Goal: Task Accomplishment & Management: Manage account settings

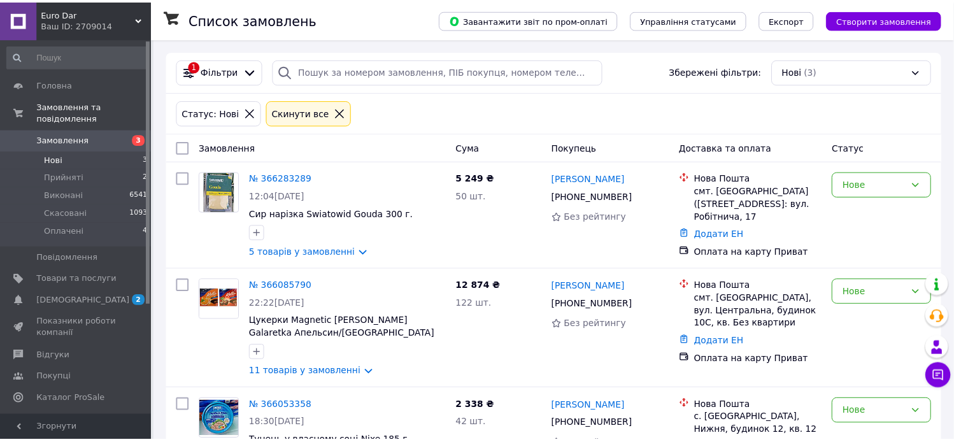
scroll to position [70, 0]
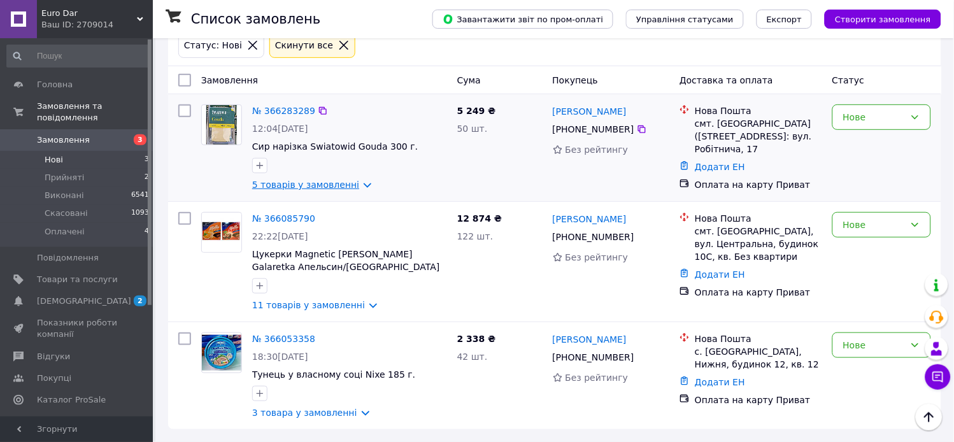
click at [315, 183] on link "5 товарів у замовленні" at bounding box center [305, 185] width 107 height 10
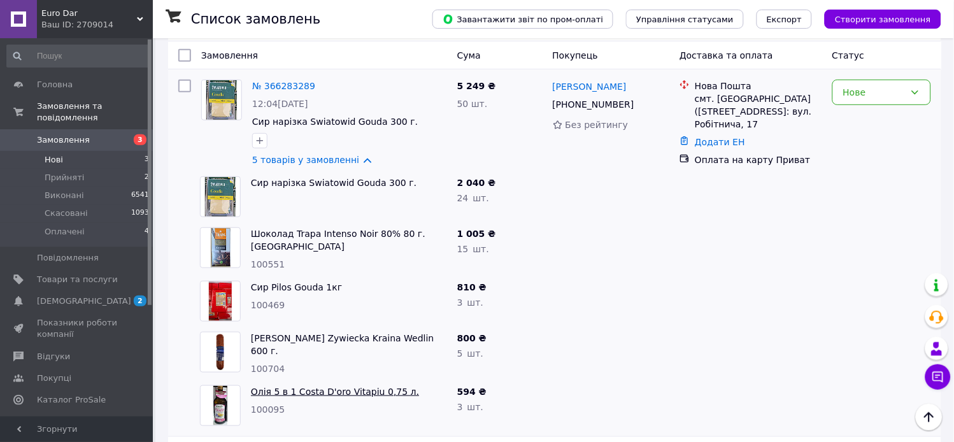
scroll to position [0, 0]
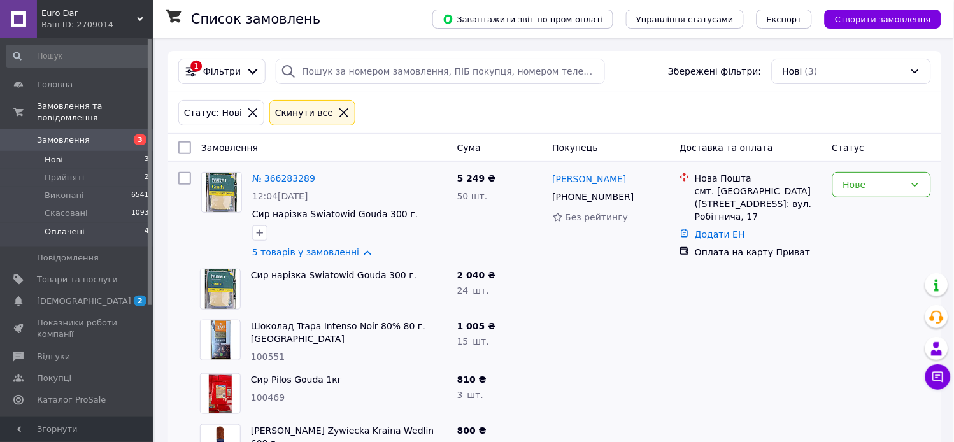
click at [87, 223] on li "Оплачені 4" at bounding box center [78, 235] width 157 height 24
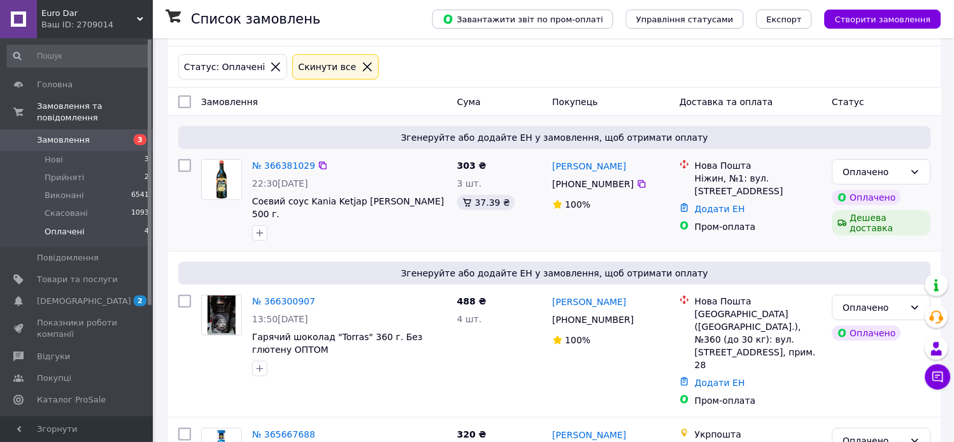
scroll to position [71, 0]
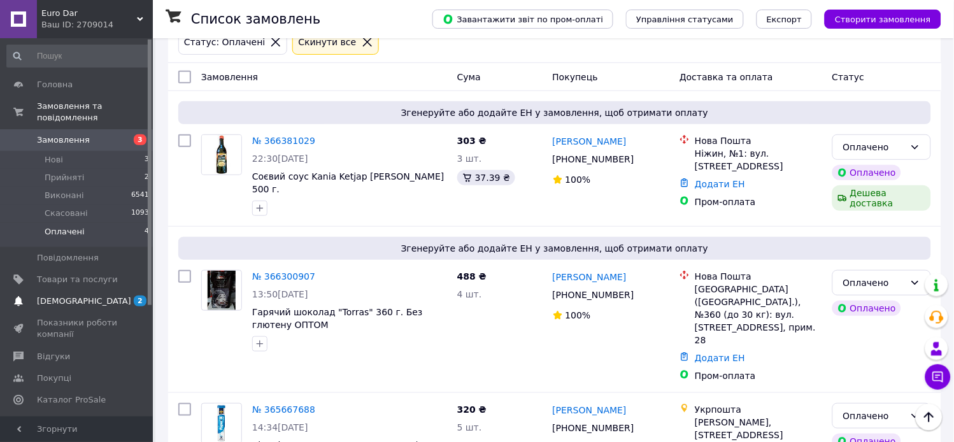
click at [80, 295] on span "[DEMOGRAPHIC_DATA]" at bounding box center [84, 300] width 94 height 11
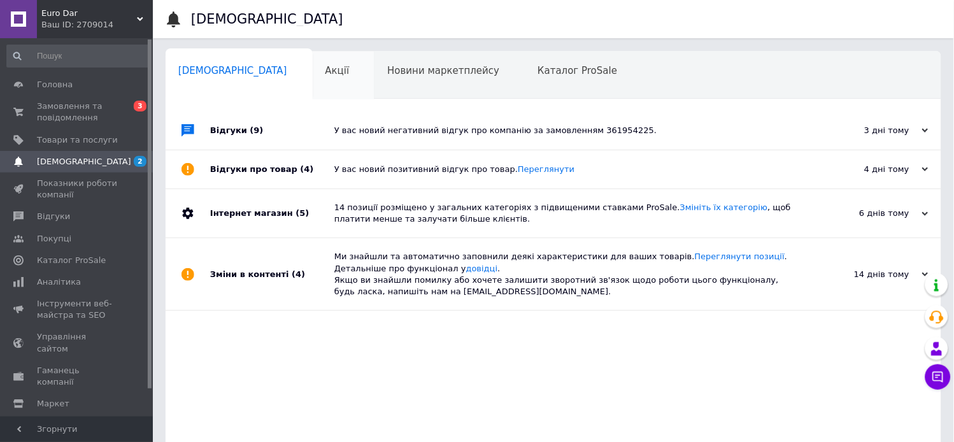
click at [325, 72] on span "Акції" at bounding box center [337, 70] width 24 height 11
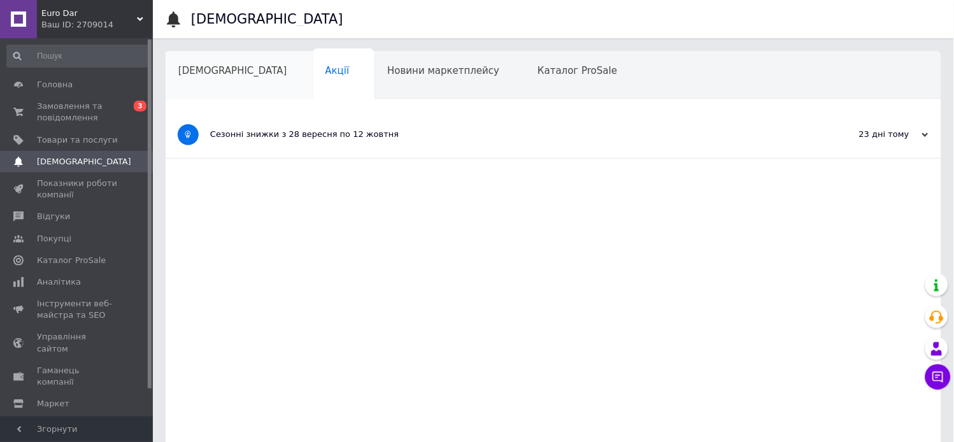
click at [206, 75] on span "[DEMOGRAPHIC_DATA]" at bounding box center [232, 70] width 109 height 11
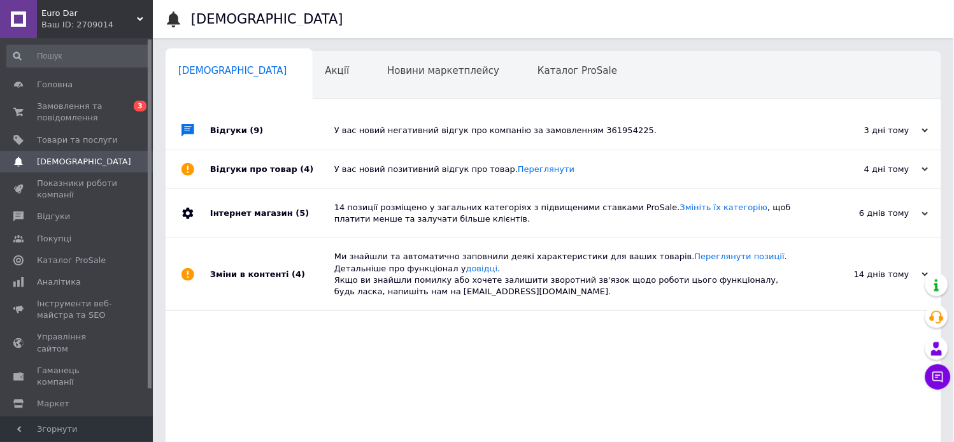
click at [349, 134] on div "У вас новий негативний відгук про компанію за замовленням 361954225." at bounding box center [567, 130] width 467 height 11
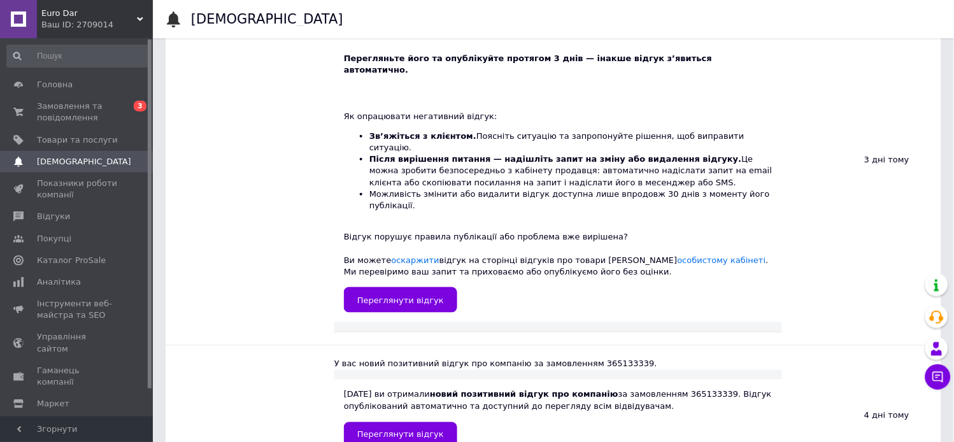
scroll to position [283, 0]
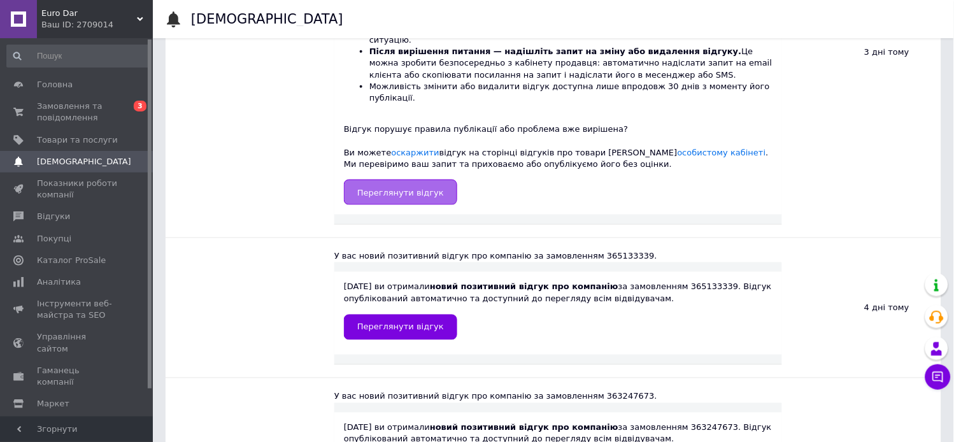
click at [396, 188] on span "Переглянути відгук" at bounding box center [400, 193] width 87 height 10
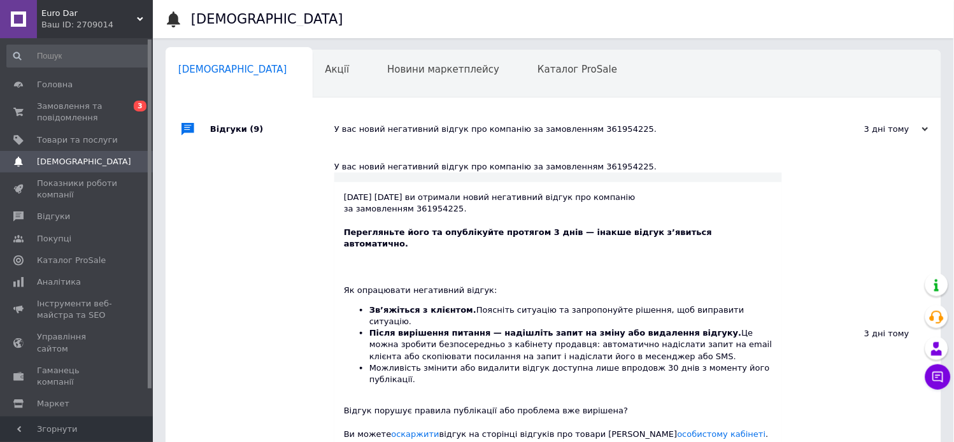
scroll to position [0, 0]
click at [106, 110] on span "Замовлення та повідомлення" at bounding box center [77, 112] width 81 height 23
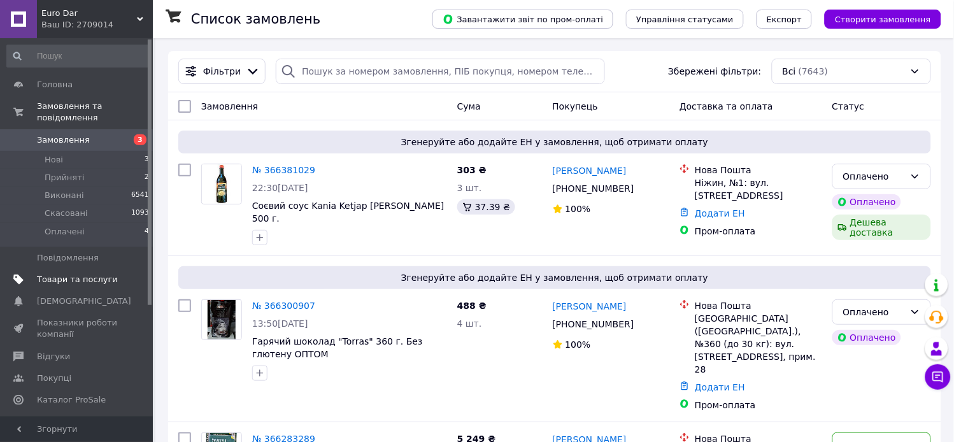
click at [77, 274] on span "Товари та послуги" at bounding box center [77, 279] width 81 height 11
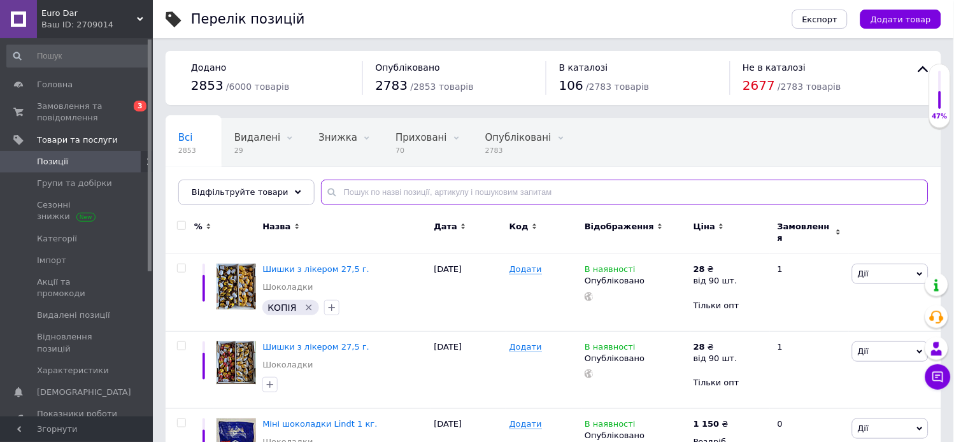
paste input "Цукерки 250 г."
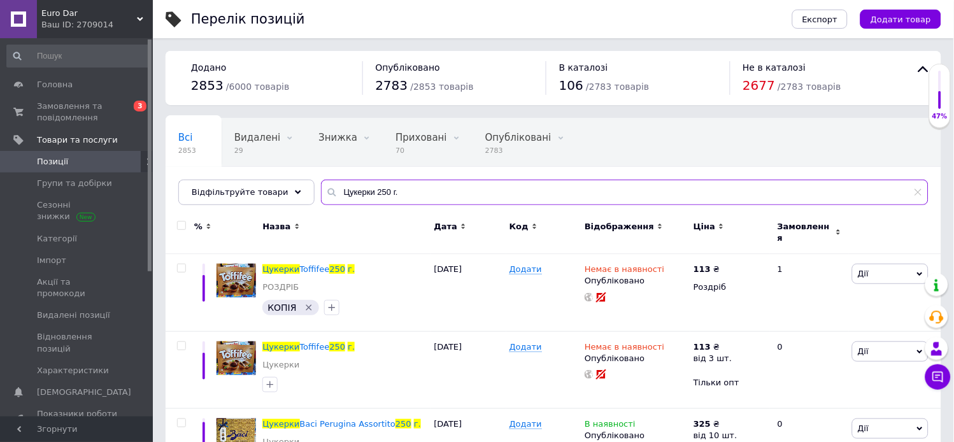
drag, startPoint x: 361, startPoint y: 190, endPoint x: 238, endPoint y: 172, distance: 124.2
click at [246, 175] on div "Всі 2853 Видалені 29 Видалити Редагувати Знижка 0 Видалити Редагувати Приховані…" at bounding box center [554, 161] width 776 height 87
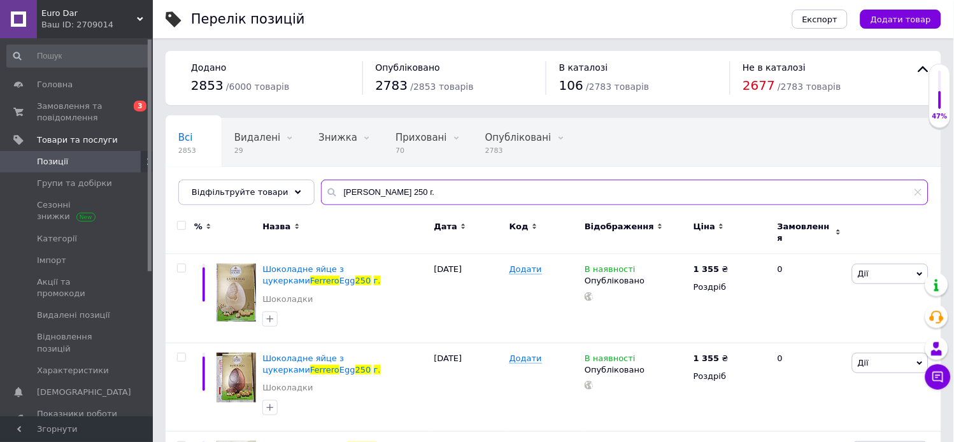
drag, startPoint x: 392, startPoint y: 194, endPoint x: 0, endPoint y: -1, distance: 438.3
click at [0, 0] on html "Euro Dar Ваш ID: 2709014 Сайт Euro Dar Кабінет покупця Перевірити стан системи …" at bounding box center [477, 344] width 954 height 688
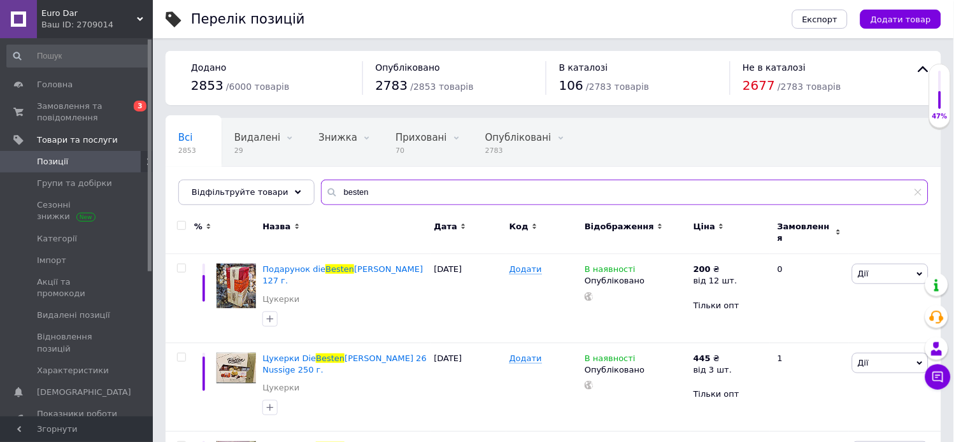
scroll to position [138, 0]
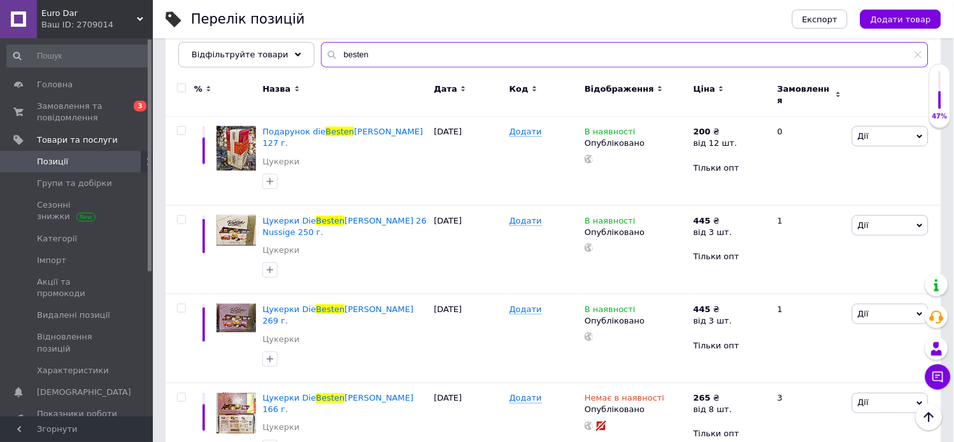
type input "besten"
click at [80, 116] on span "Замовлення та повідомлення" at bounding box center [77, 112] width 81 height 23
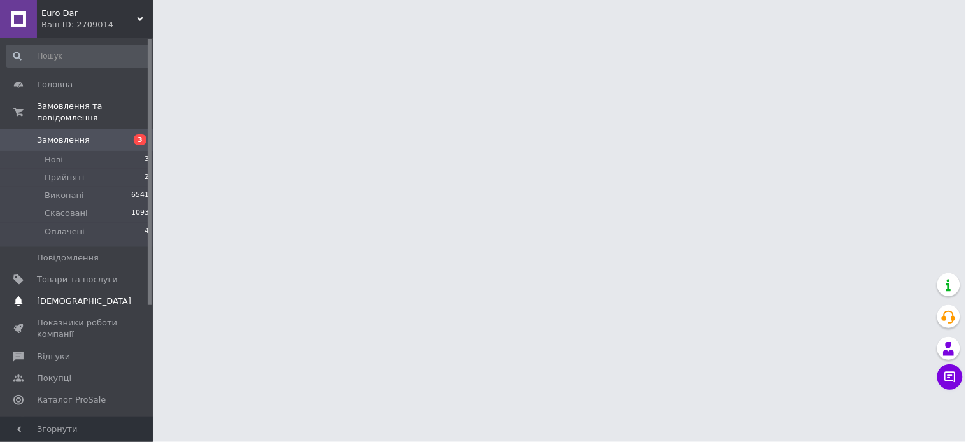
click at [64, 295] on span "[DEMOGRAPHIC_DATA]" at bounding box center [84, 300] width 94 height 11
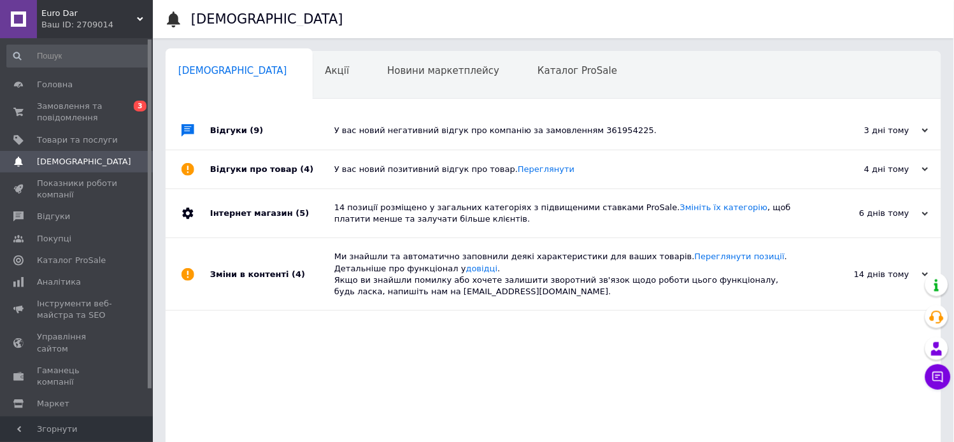
click at [412, 124] on div "У вас новий негативний відгук про компанію за замовленням 361954225." at bounding box center [567, 130] width 467 height 38
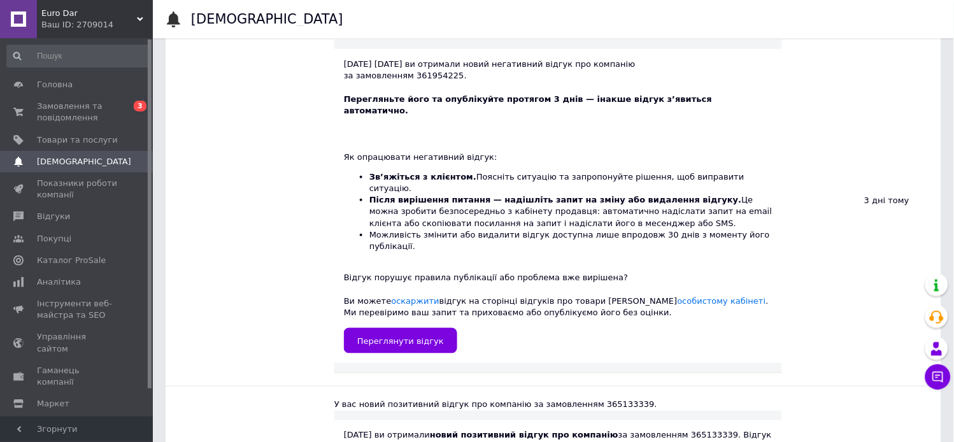
scroll to position [141, 0]
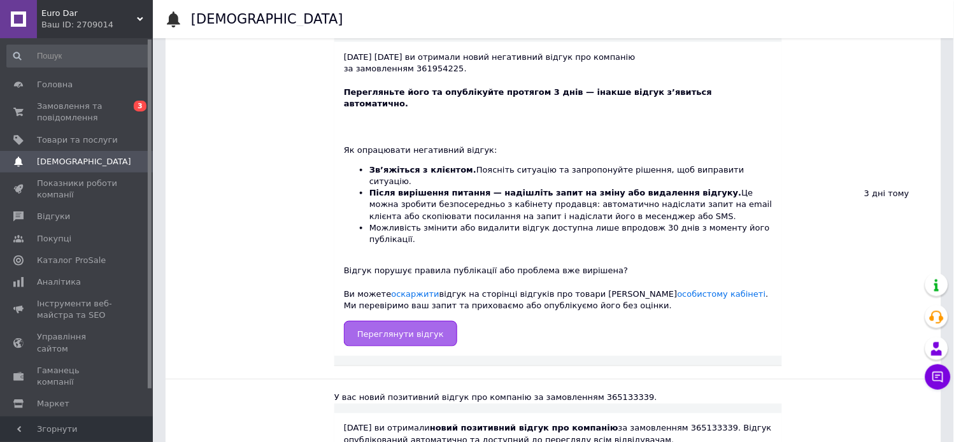
click at [389, 329] on span "Переглянути відгук" at bounding box center [400, 334] width 87 height 10
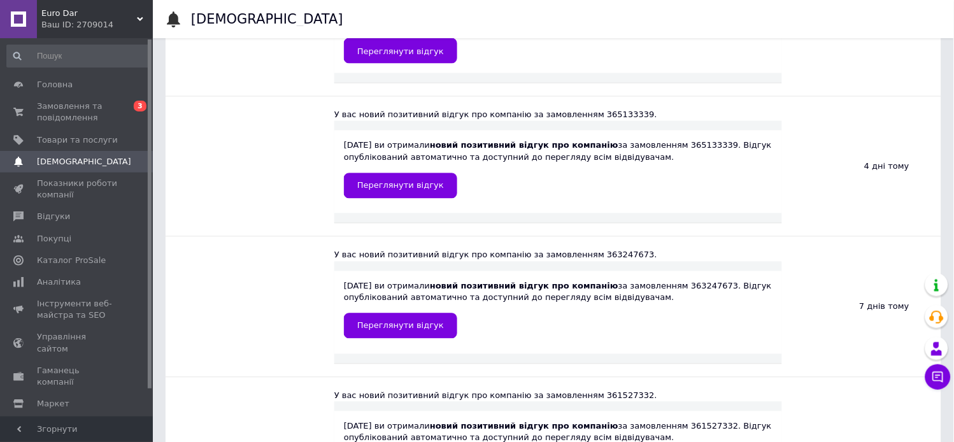
scroll to position [212, 0]
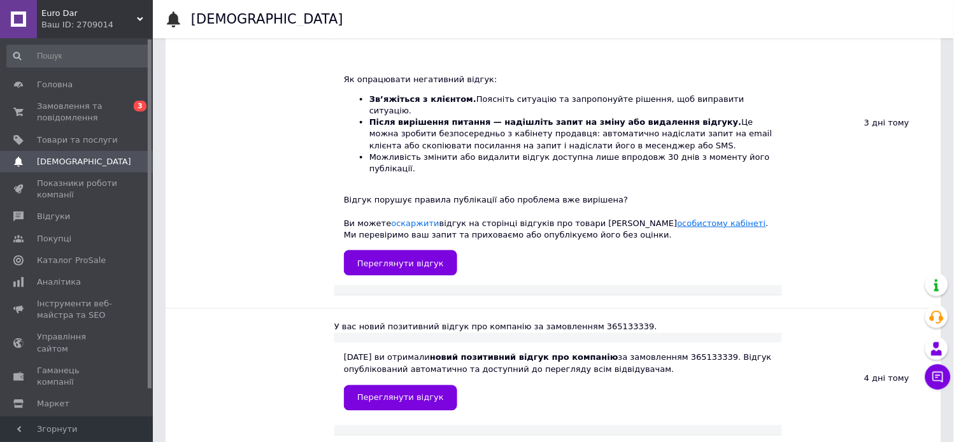
click at [678, 218] on link "особистому кабінеті" at bounding box center [722, 223] width 89 height 10
click at [403, 218] on link "оскаржити" at bounding box center [416, 223] width 48 height 10
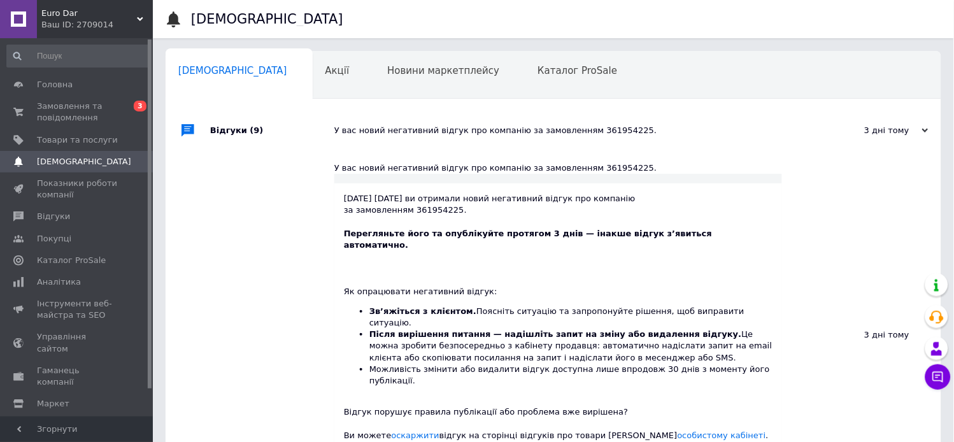
scroll to position [283, 0]
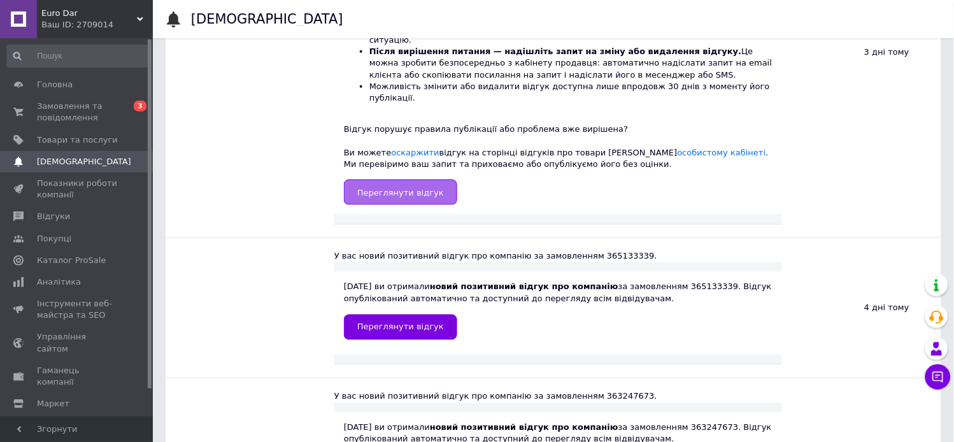
click at [395, 188] on span "Переглянути відгук" at bounding box center [400, 193] width 87 height 10
click at [414, 148] on link "оскаржити" at bounding box center [416, 153] width 48 height 10
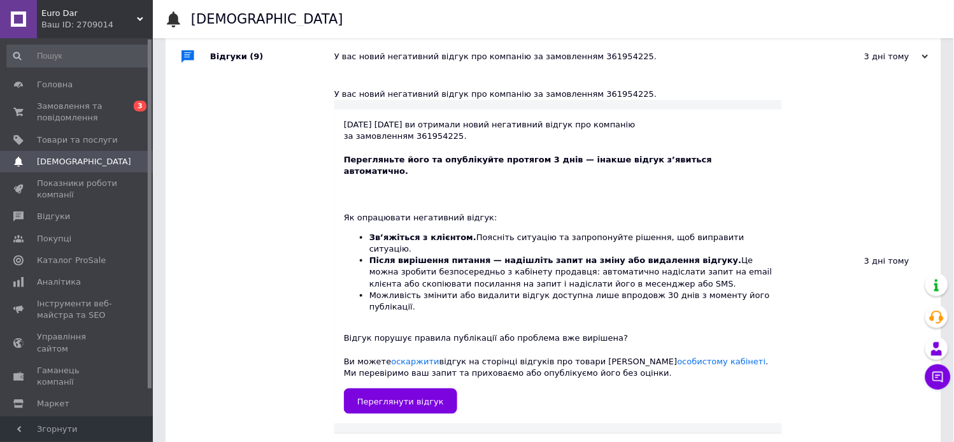
scroll to position [71, 0]
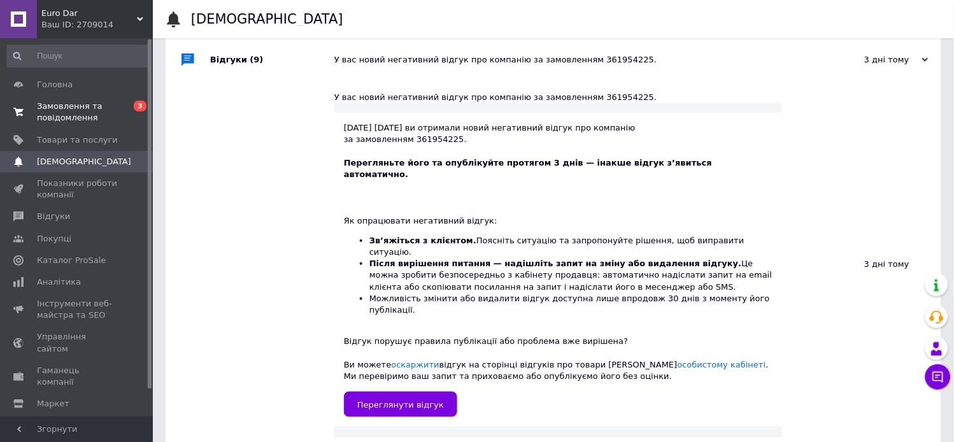
click at [65, 108] on span "Замовлення та повідомлення" at bounding box center [77, 112] width 81 height 23
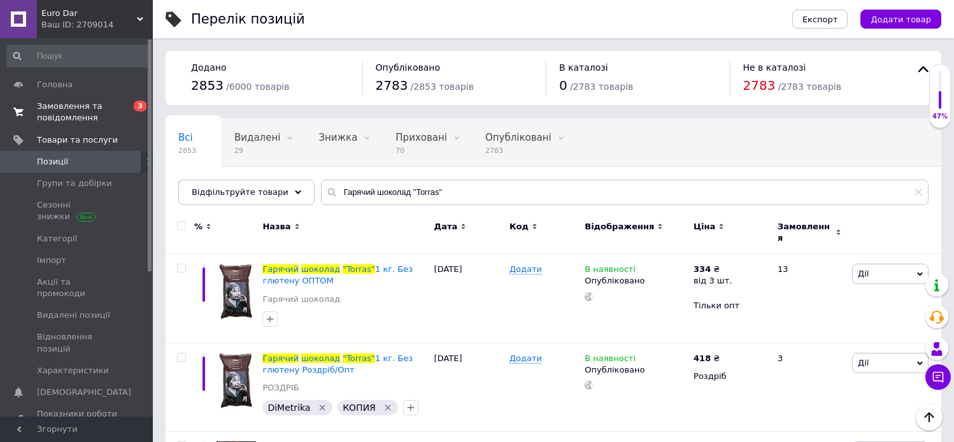
click at [67, 123] on span "Замовлення та повідомлення" at bounding box center [77, 112] width 81 height 23
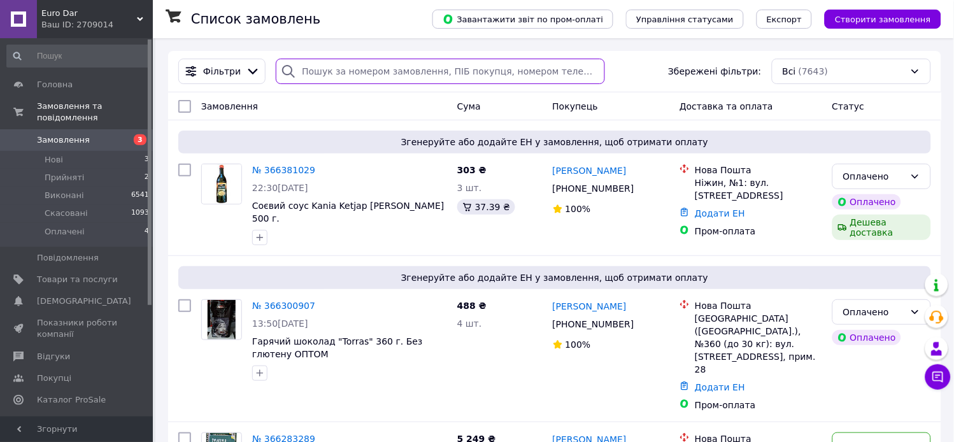
click at [339, 61] on input "search" at bounding box center [440, 71] width 329 height 25
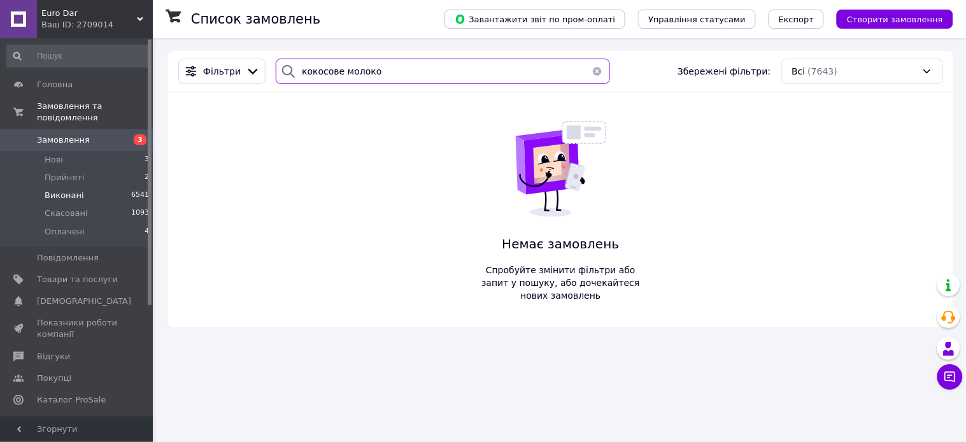
type input "кокосове молоко"
click at [76, 190] on span "Виконані" at bounding box center [64, 195] width 39 height 11
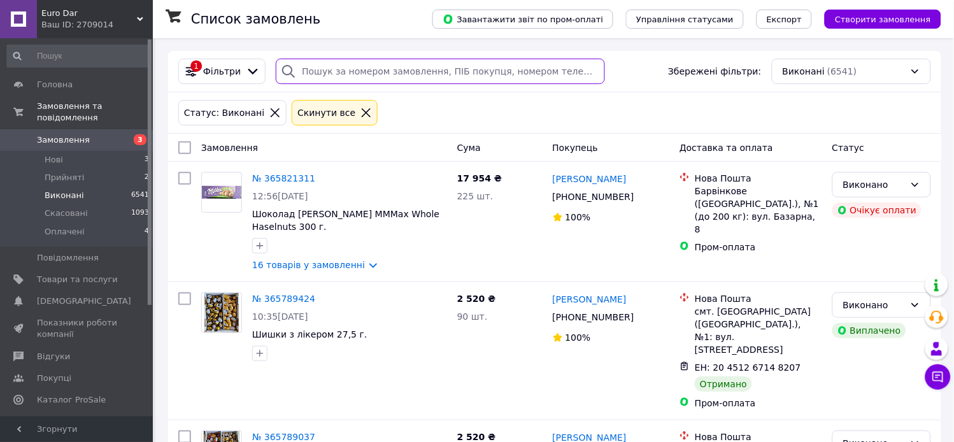
click at [355, 75] on input "search" at bounding box center [440, 71] width 329 height 25
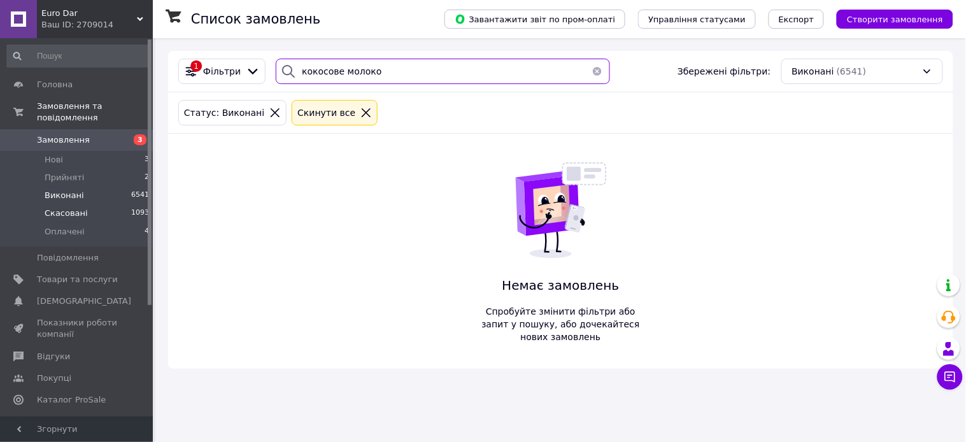
type input "кокосове молоко"
click at [92, 205] on li "Скасовані 1093" at bounding box center [78, 213] width 157 height 18
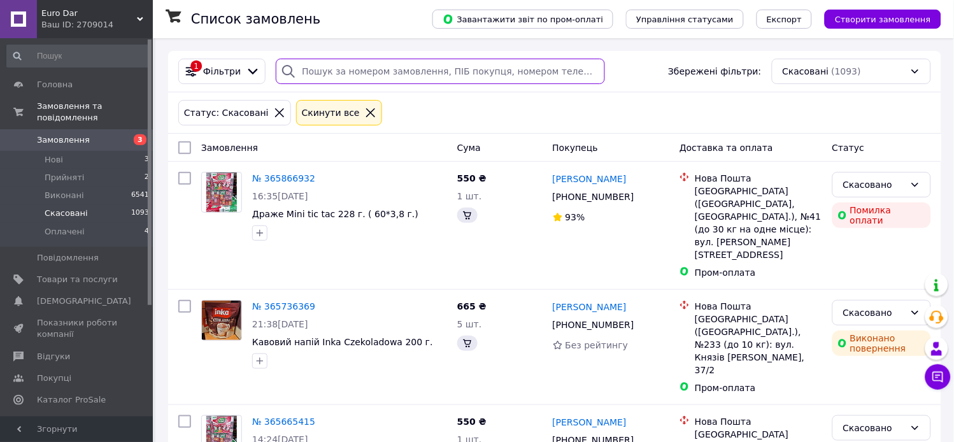
click at [359, 66] on input "search" at bounding box center [440, 71] width 329 height 25
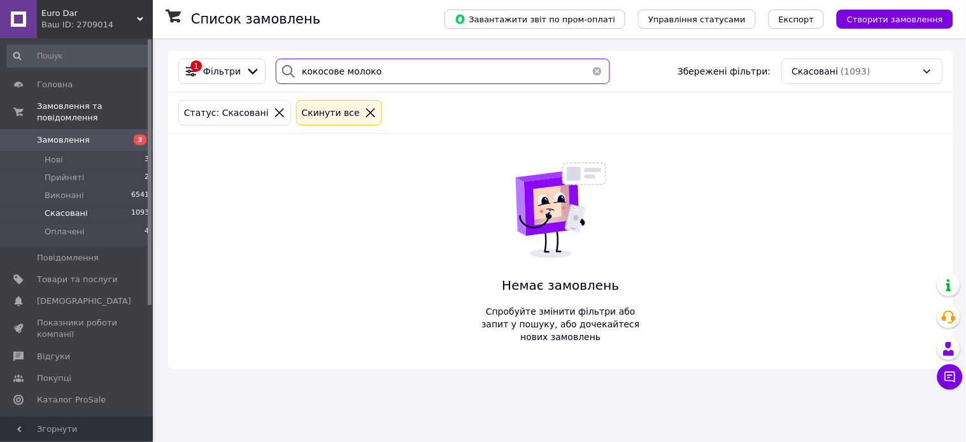
click at [329, 73] on input "кокосове молоко" at bounding box center [443, 71] width 334 height 25
drag, startPoint x: 408, startPoint y: 65, endPoint x: 266, endPoint y: 72, distance: 141.6
click at [154, 61] on div "Список замовлень Завантажити звіт по пром-оплаті Управління статусами Експорт С…" at bounding box center [483, 221] width 966 height 442
type input "кокосовое молоко"
click at [53, 190] on span "Виконані" at bounding box center [64, 195] width 39 height 11
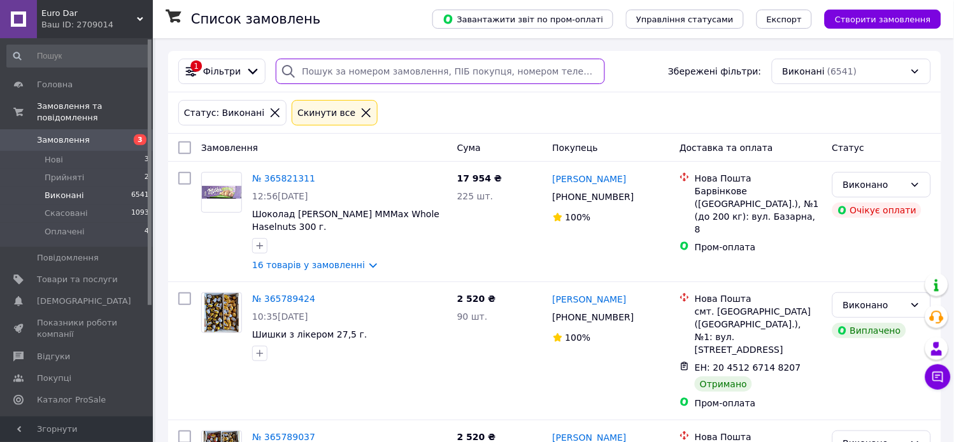
paste input "кокосовое молоко"
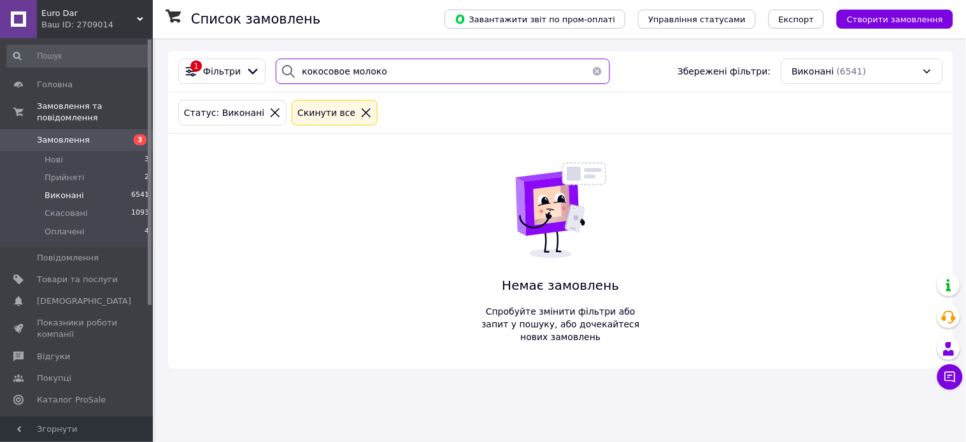
drag, startPoint x: 388, startPoint y: 73, endPoint x: 274, endPoint y: 43, distance: 118.3
click at [275, 43] on div "Список замовлень Завантажити звіт по пром-оплаті Управління статусами Експорт С…" at bounding box center [560, 209] width 811 height 343
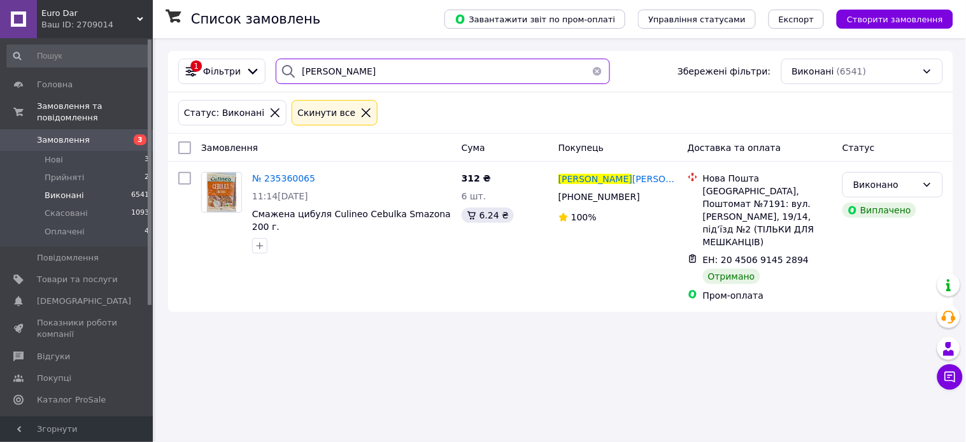
drag, startPoint x: 357, startPoint y: 71, endPoint x: 264, endPoint y: 64, distance: 92.7
click at [251, 64] on div "1 Фільтри [PERSON_NAME] Збережені фільтри: [PERSON_NAME] (6541)" at bounding box center [560, 71] width 775 height 25
drag, startPoint x: 321, startPoint y: 66, endPoint x: 339, endPoint y: 91, distance: 31.1
type input "[PERSON_NAME]"
click at [96, 205] on li "Скасовані 1093" at bounding box center [78, 213] width 157 height 18
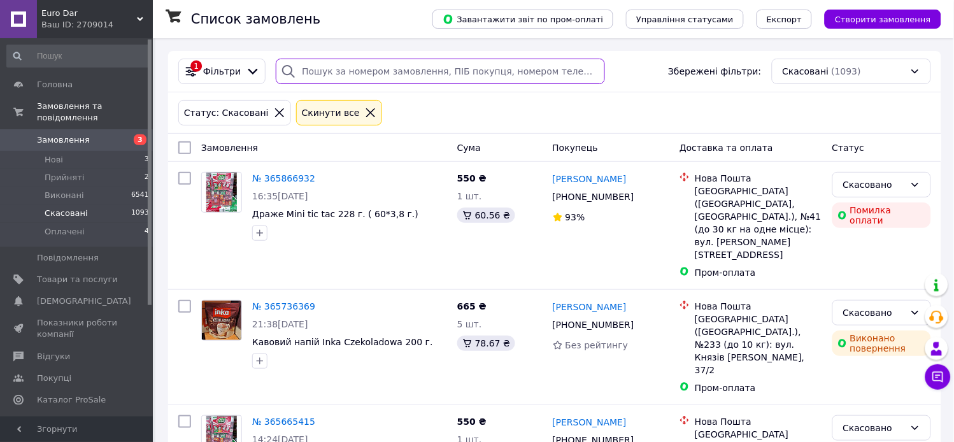
paste input "[PERSON_NAME]"
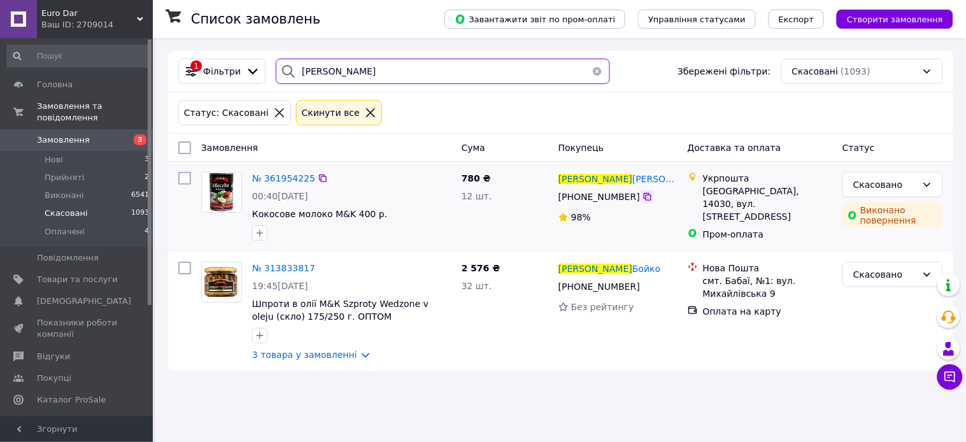
type input "[PERSON_NAME]"
click at [644, 201] on icon at bounding box center [648, 197] width 10 height 10
